Goal: Find specific page/section: Find specific page/section

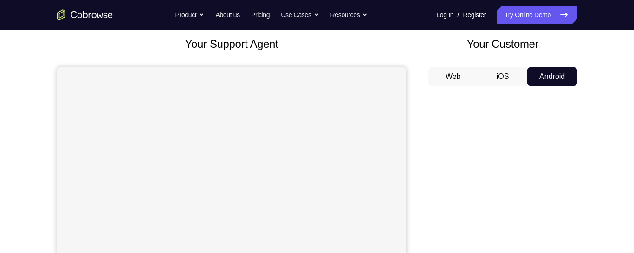
scroll to position [53, 0]
click at [542, 80] on button "Android" at bounding box center [553, 76] width 50 height 19
click at [553, 78] on button "Android" at bounding box center [553, 76] width 50 height 19
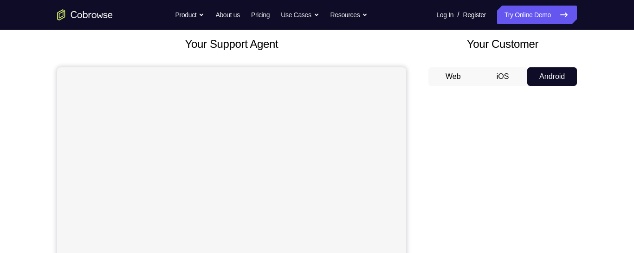
click at [553, 78] on button "Android" at bounding box center [553, 76] width 50 height 19
click at [548, 72] on button "Android" at bounding box center [553, 76] width 50 height 19
click at [548, 71] on button "Android" at bounding box center [553, 76] width 50 height 19
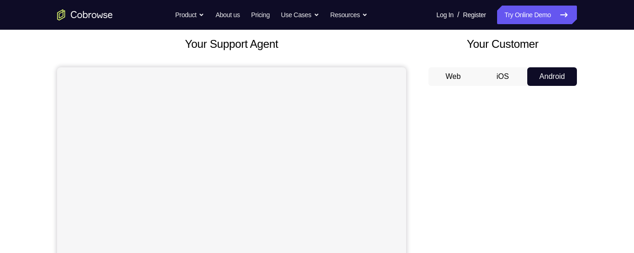
click at [548, 71] on button "Android" at bounding box center [553, 76] width 50 height 19
click at [548, 72] on button "Android" at bounding box center [553, 76] width 50 height 19
click at [550, 74] on button "Android" at bounding box center [553, 76] width 50 height 19
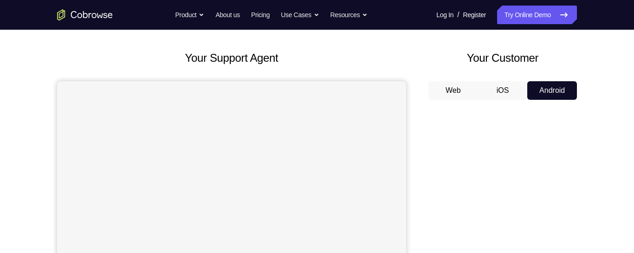
scroll to position [0, 0]
